Goal: Task Accomplishment & Management: Use online tool/utility

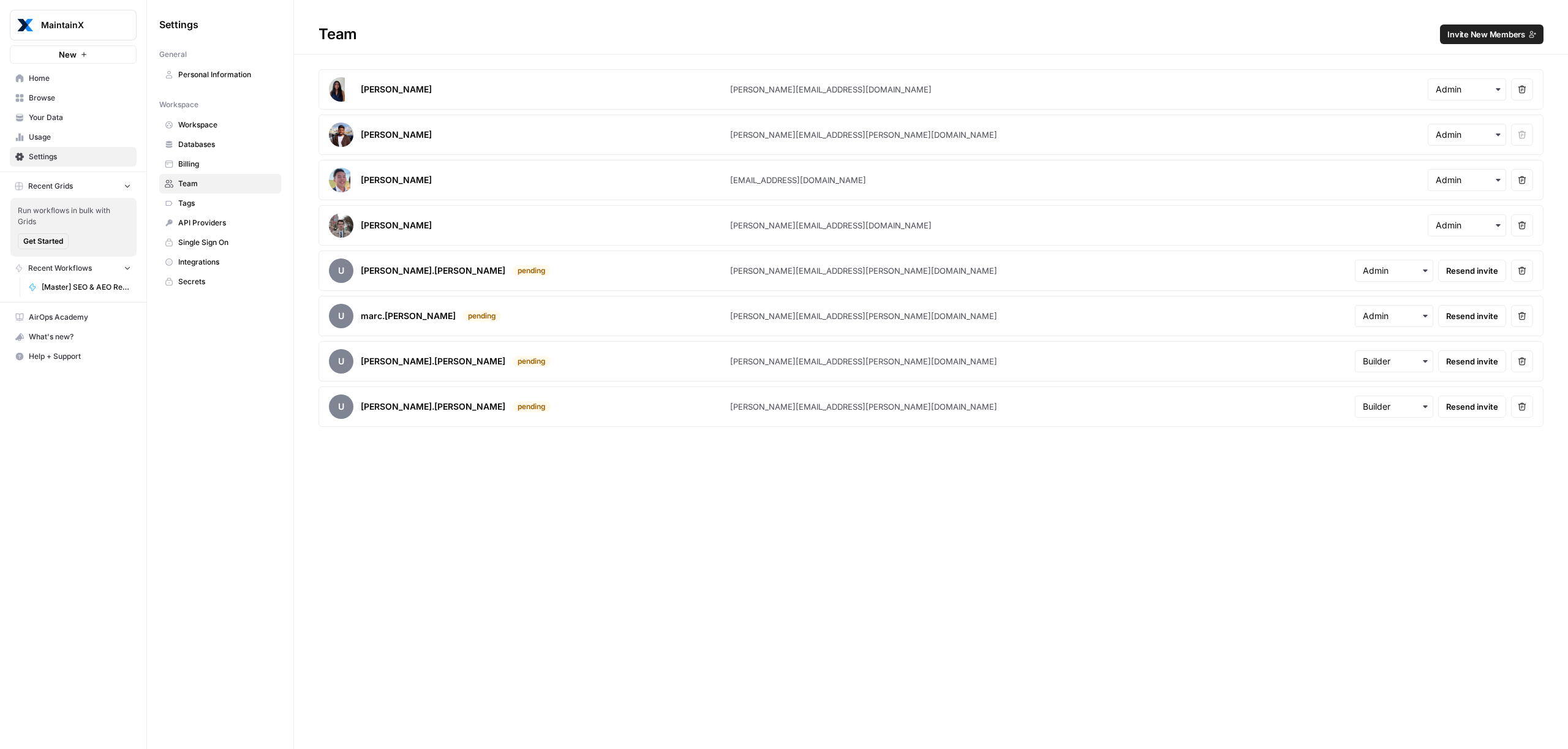
click at [60, 83] on span "Home" at bounding box center [79, 78] width 102 height 11
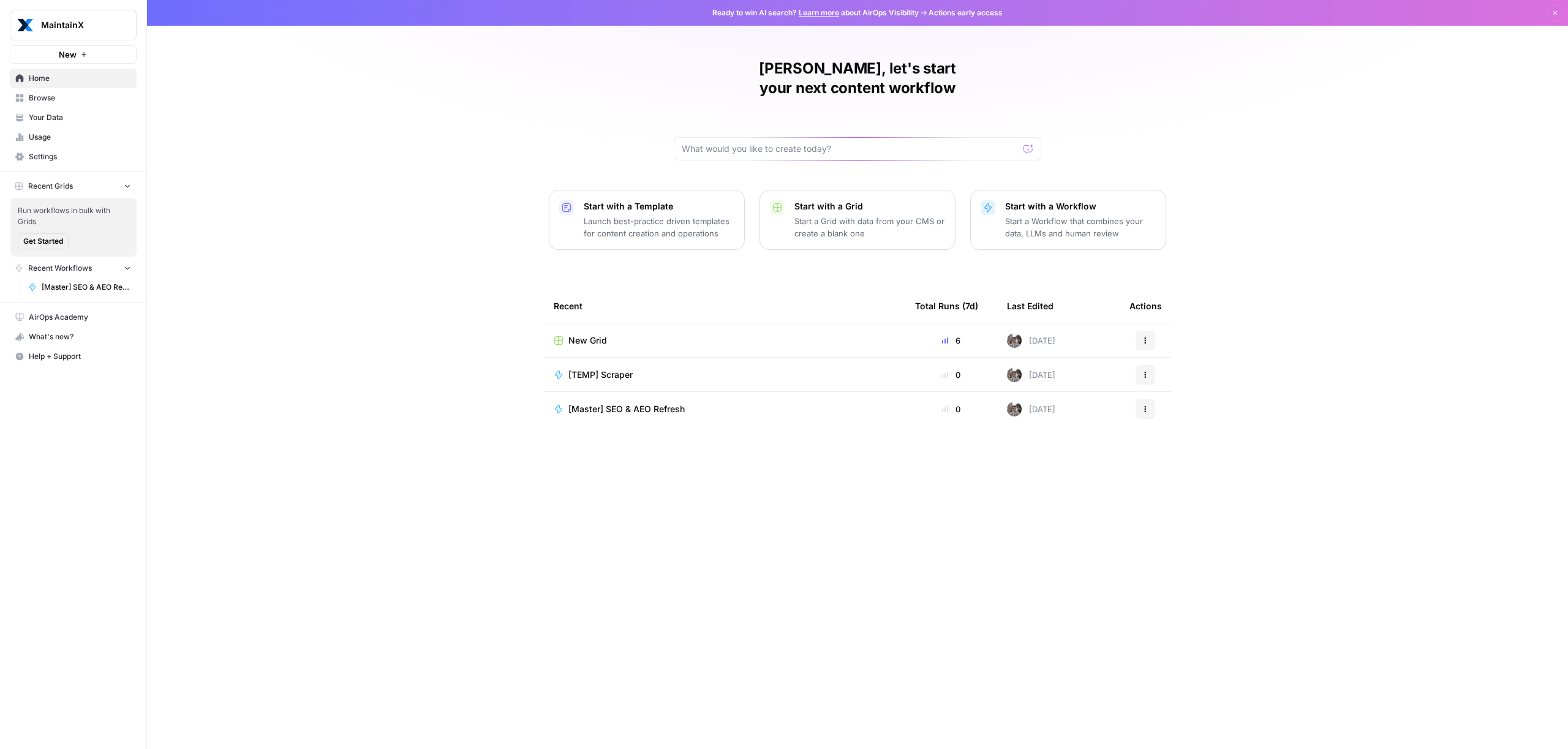
click at [46, 287] on span "[Master] SEO & AEO Refresh" at bounding box center [86, 287] width 89 height 11
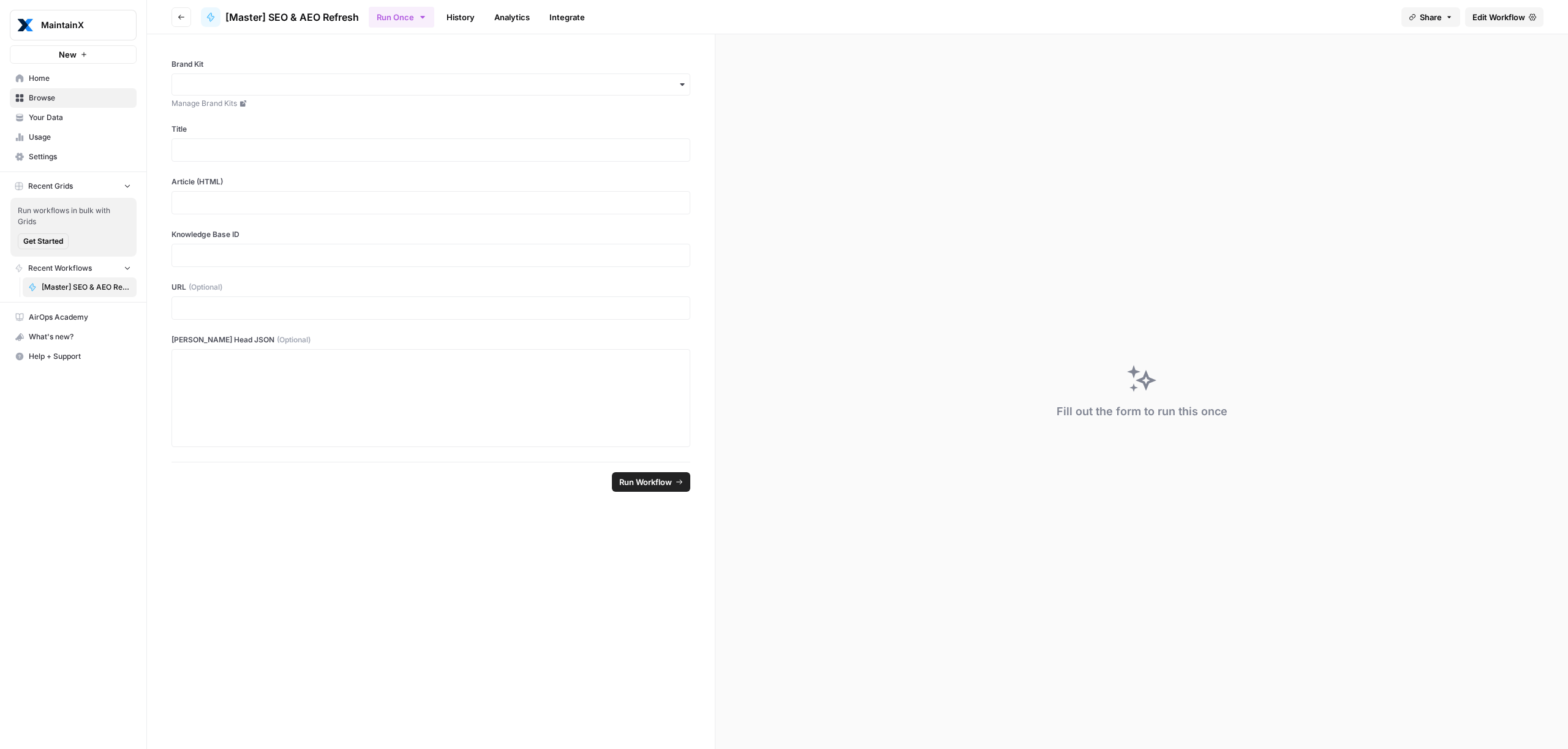
click at [1510, 23] on link "Edit Workflow" at bounding box center [1504, 17] width 78 height 20
